Goal: Task Accomplishment & Management: Use online tool/utility

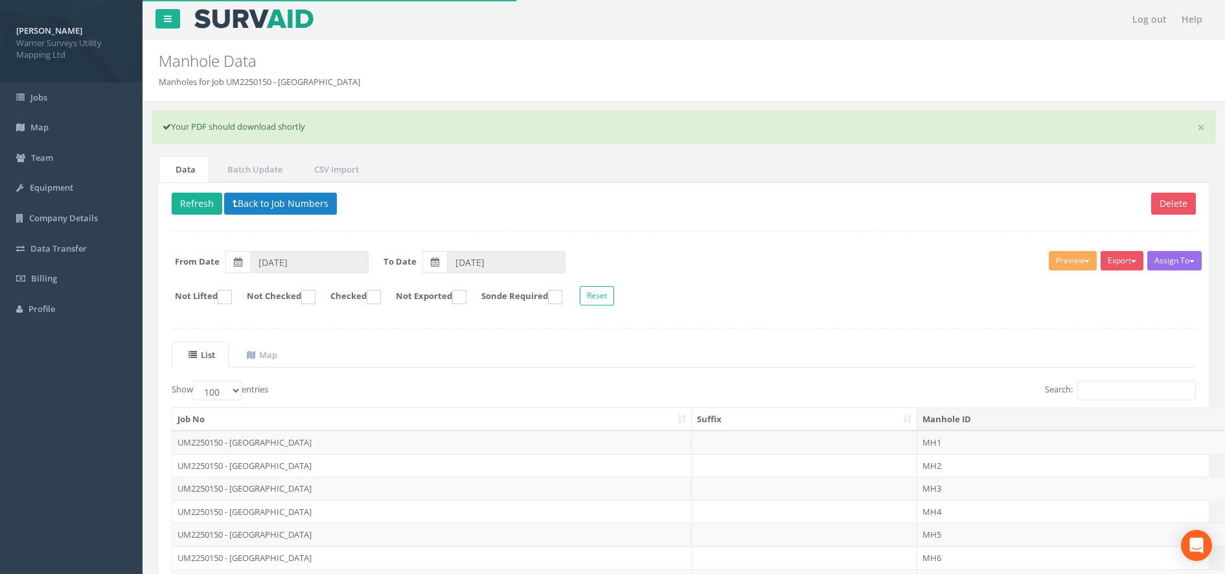
select select "100"
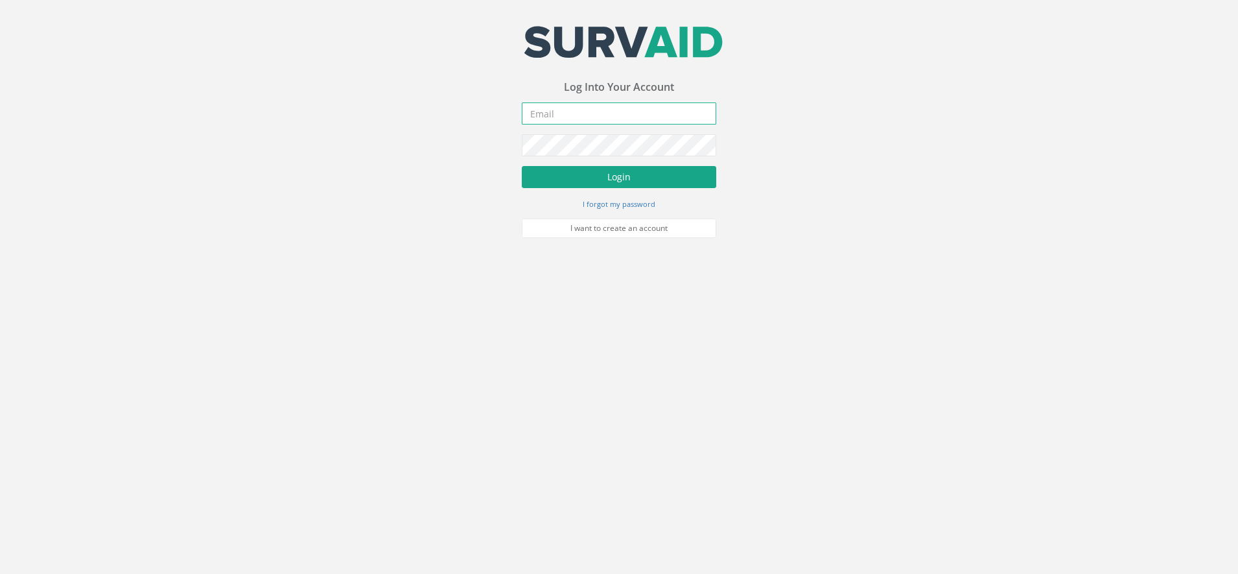
type input "[DOMAIN_NAME][EMAIL_ADDRESS][DOMAIN_NAME]"
click at [574, 187] on button "Login" at bounding box center [619, 177] width 194 height 22
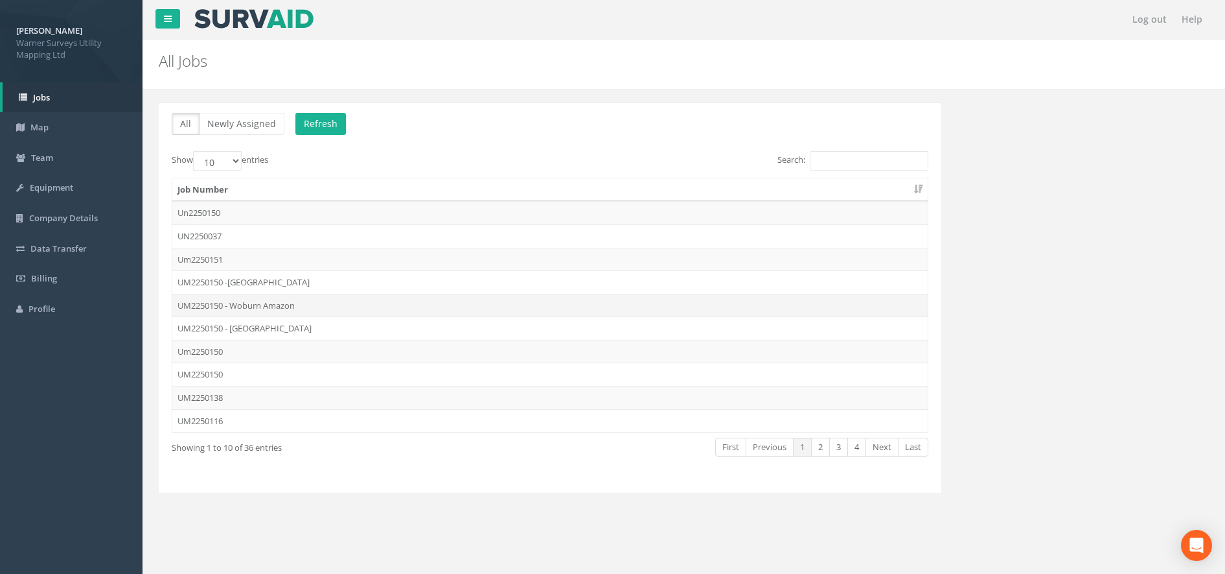
click at [297, 305] on td "UM2250150 - Woburn Amazon" at bounding box center [550, 305] width 756 height 23
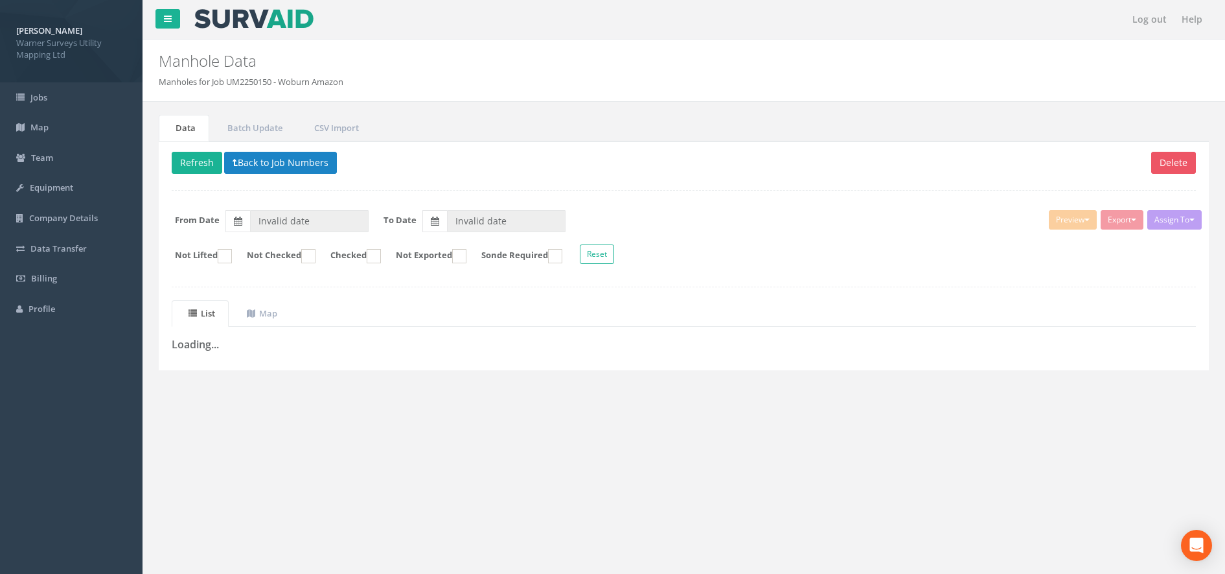
type input "[DATE]"
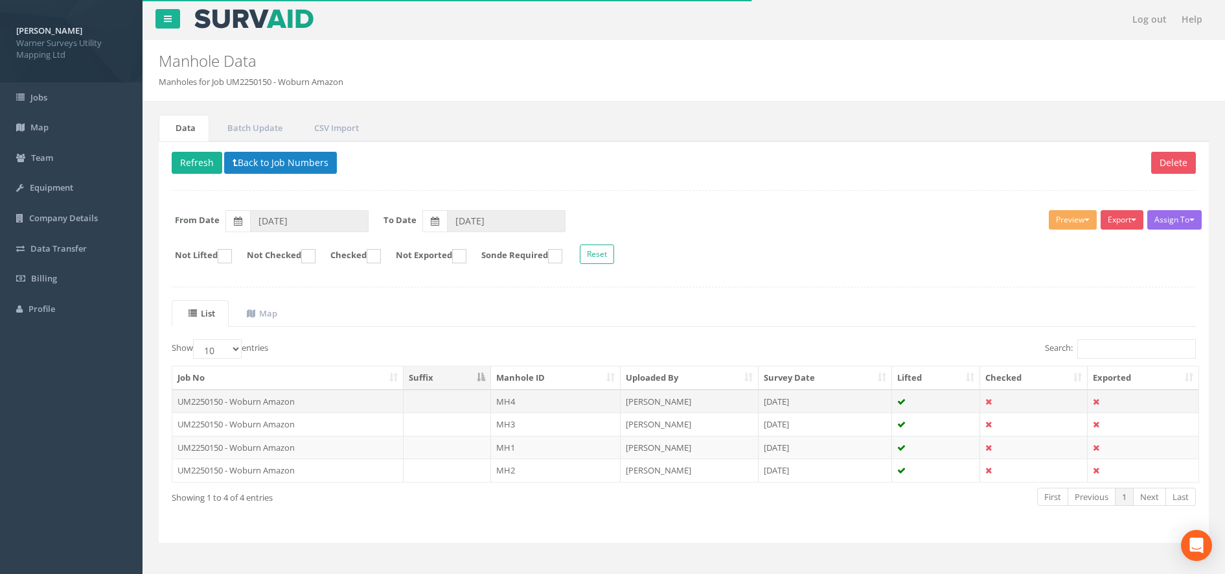
click at [498, 404] on td "MH4" at bounding box center [556, 400] width 130 height 23
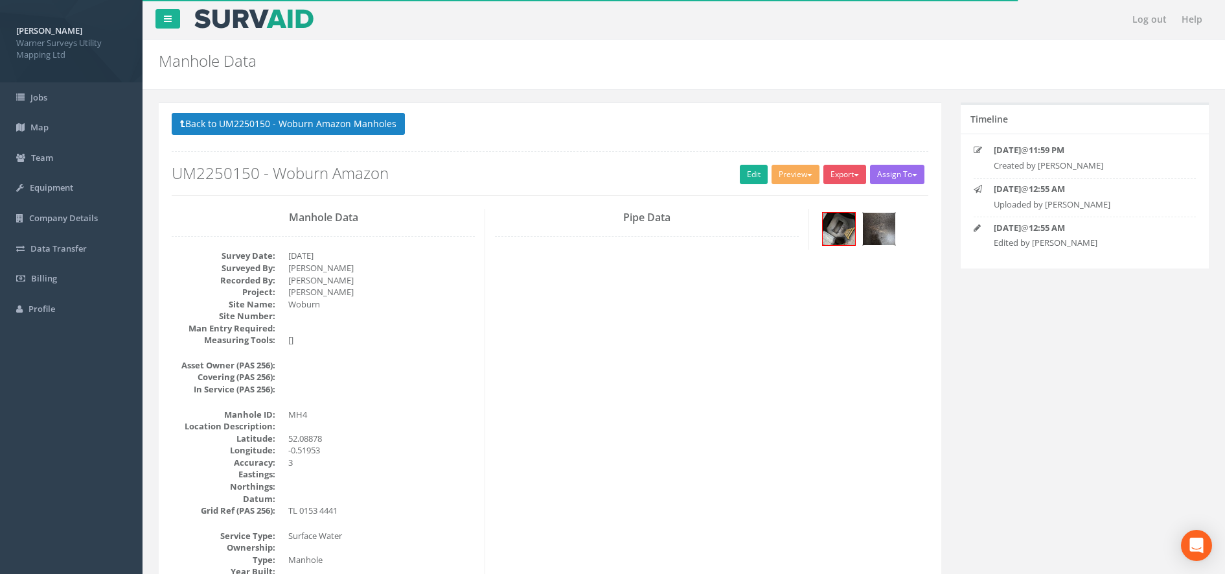
click at [888, 232] on img at bounding box center [879, 229] width 32 height 32
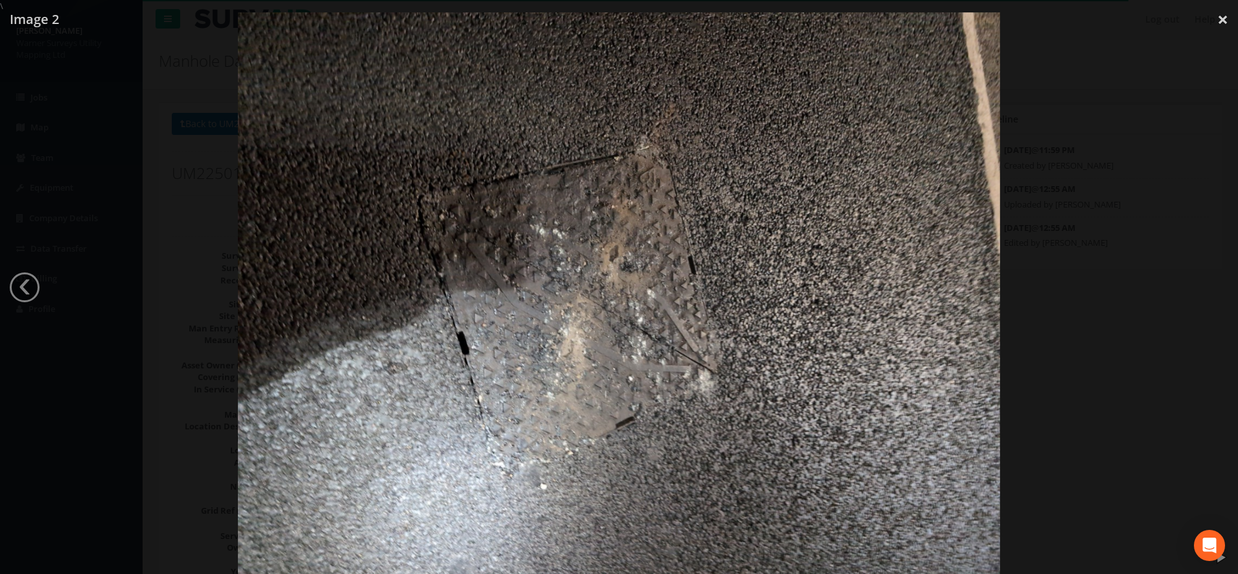
click at [1098, 49] on div at bounding box center [619, 299] width 1238 height 574
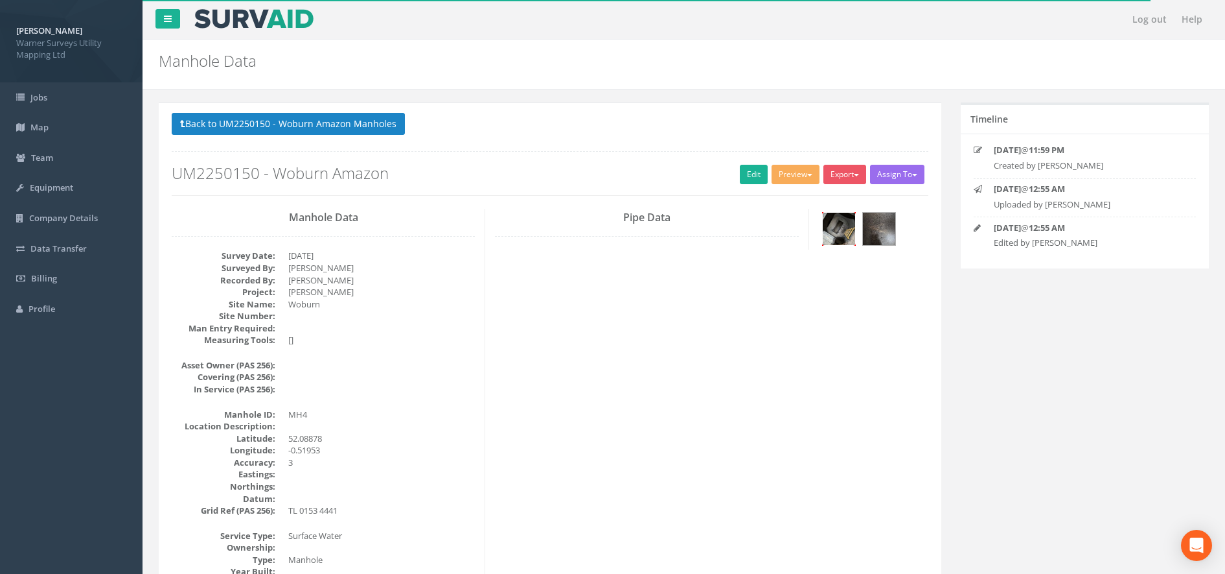
click at [840, 227] on img at bounding box center [839, 229] width 32 height 32
